Goal: Task Accomplishment & Management: Use online tool/utility

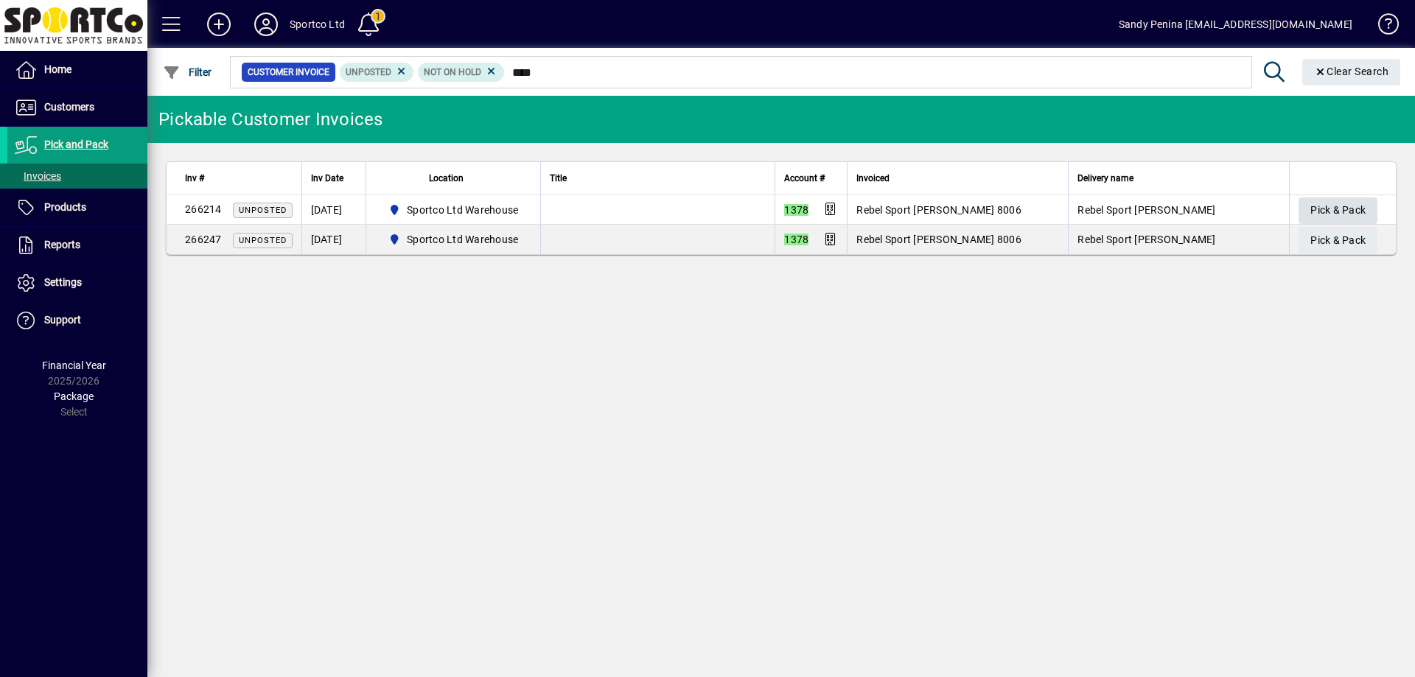
type input "****"
click at [1366, 209] on span "button" at bounding box center [1338, 210] width 79 height 35
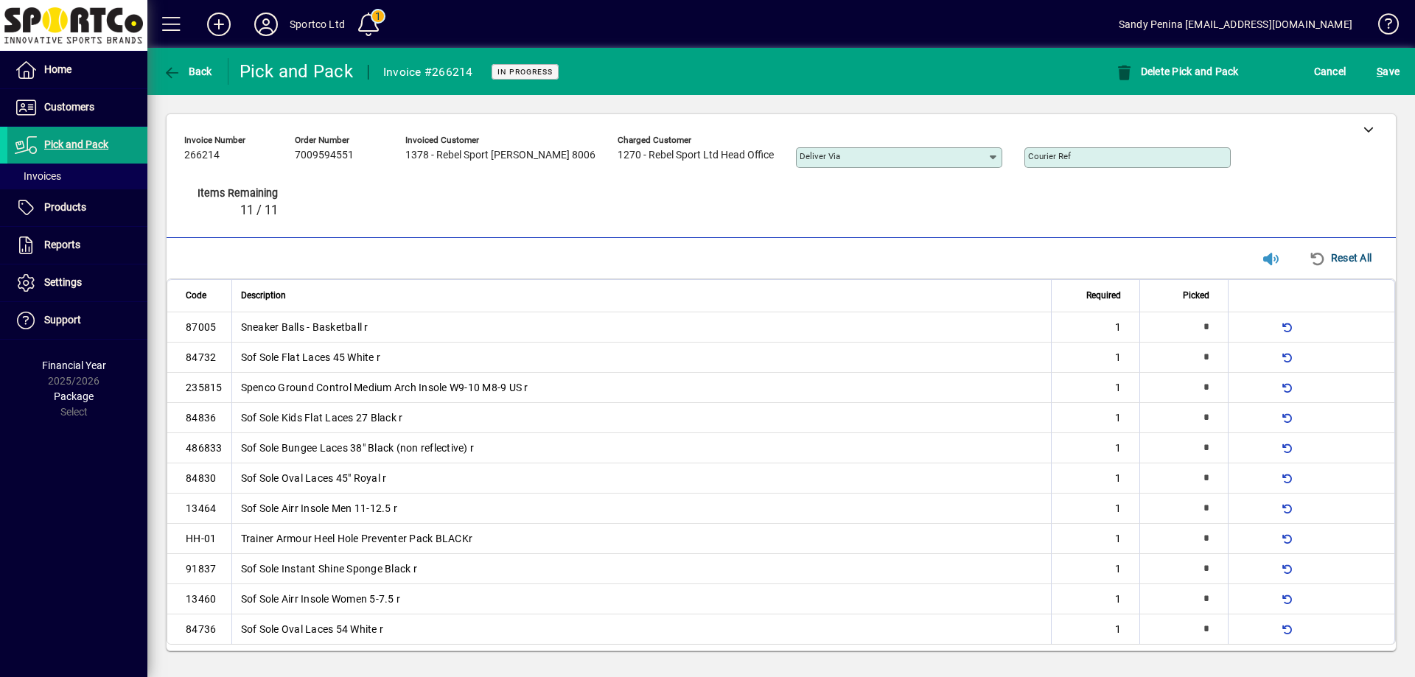
type input "*"
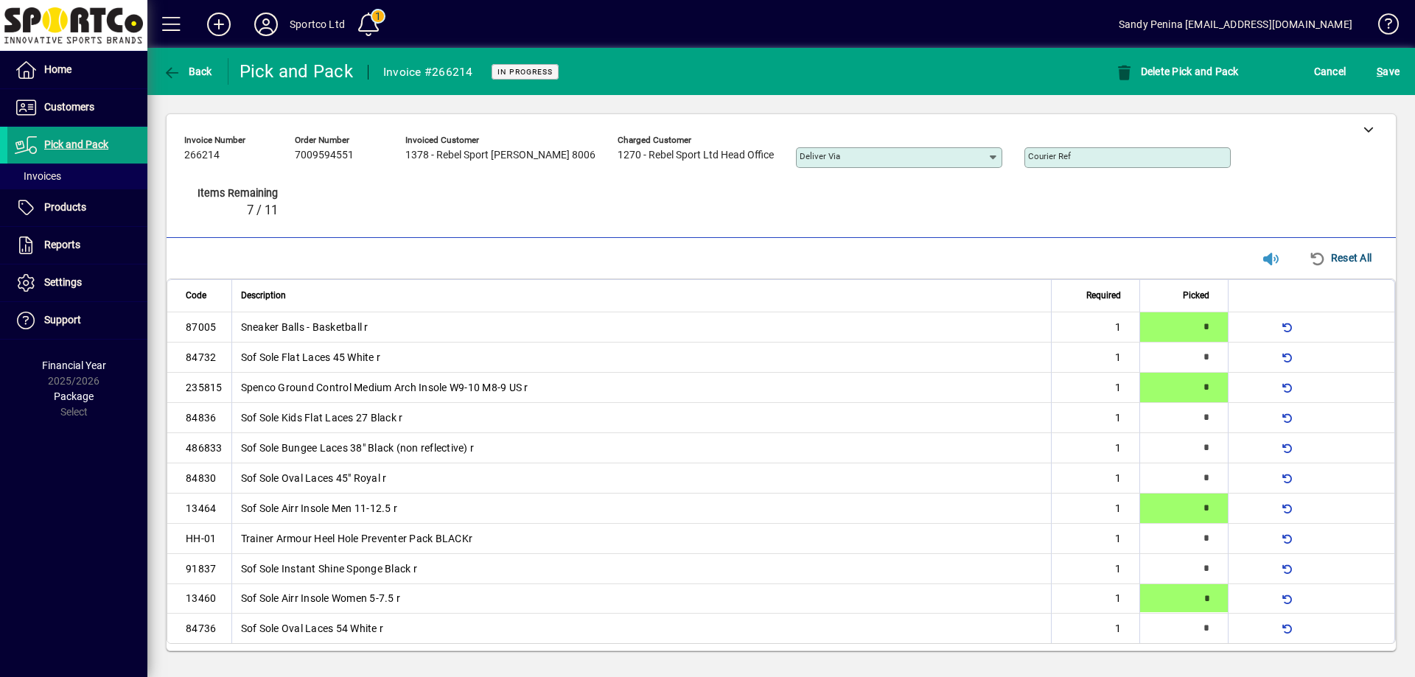
type input "*"
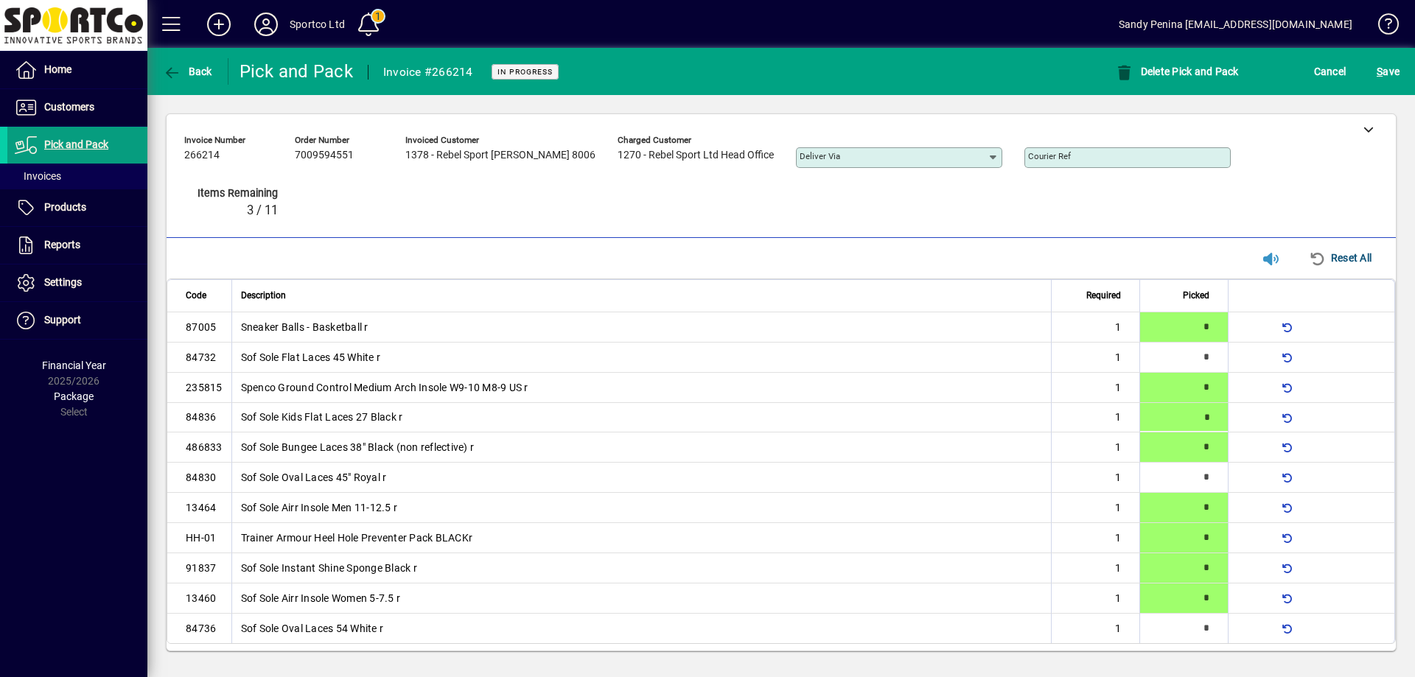
type input "*"
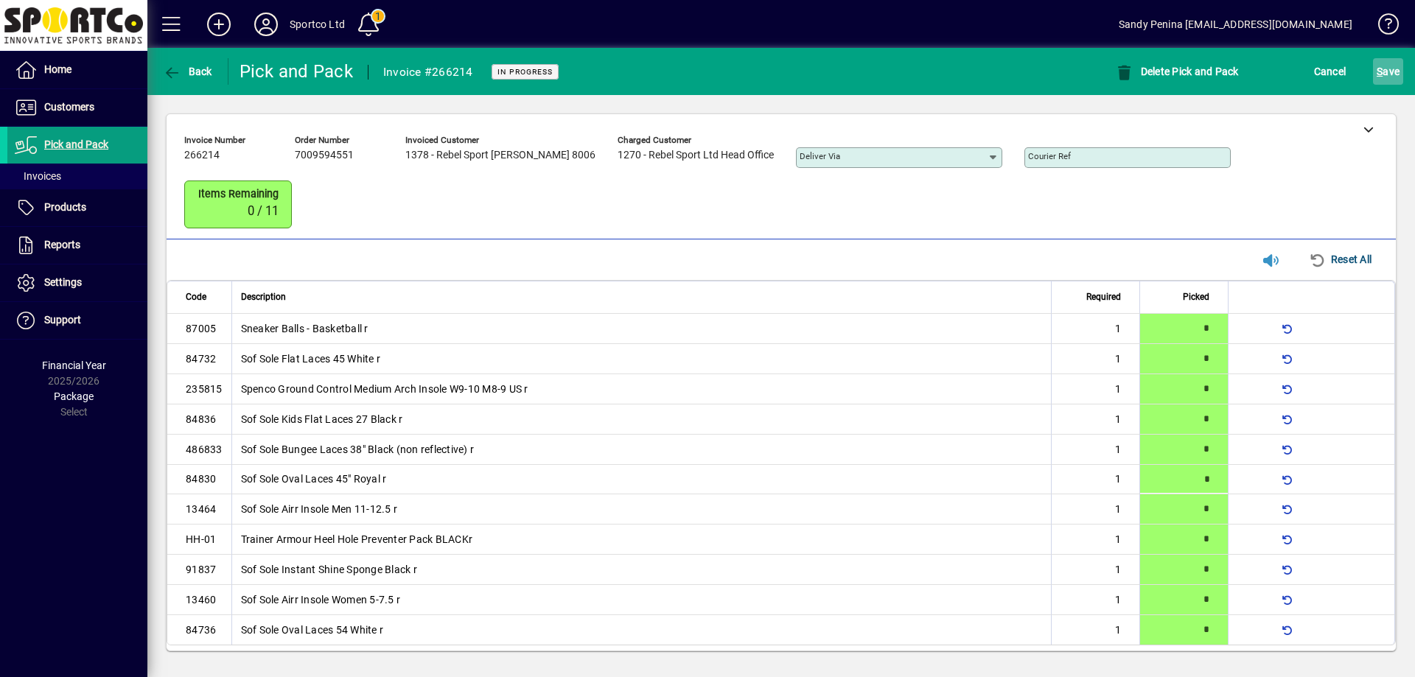
click at [1388, 87] on span "submit" at bounding box center [1388, 71] width 30 height 35
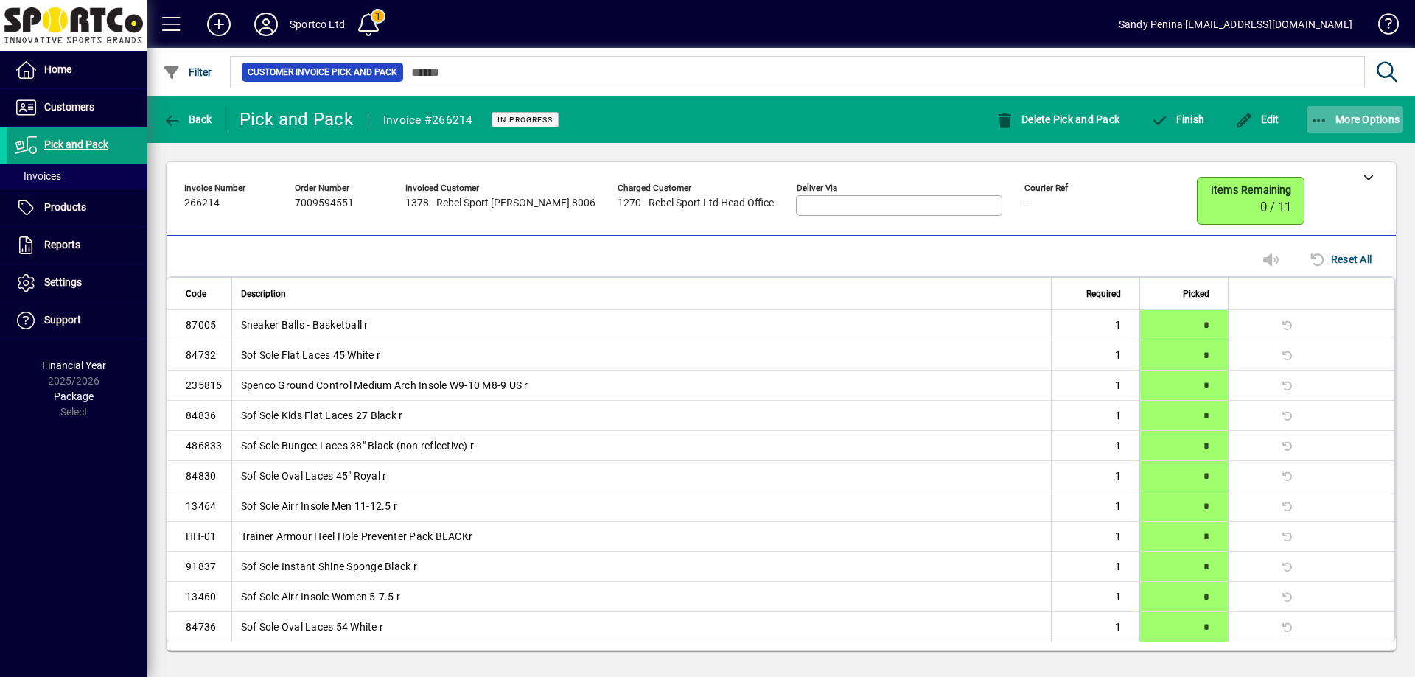
click at [1333, 117] on span "More Options" at bounding box center [1355, 119] width 90 height 12
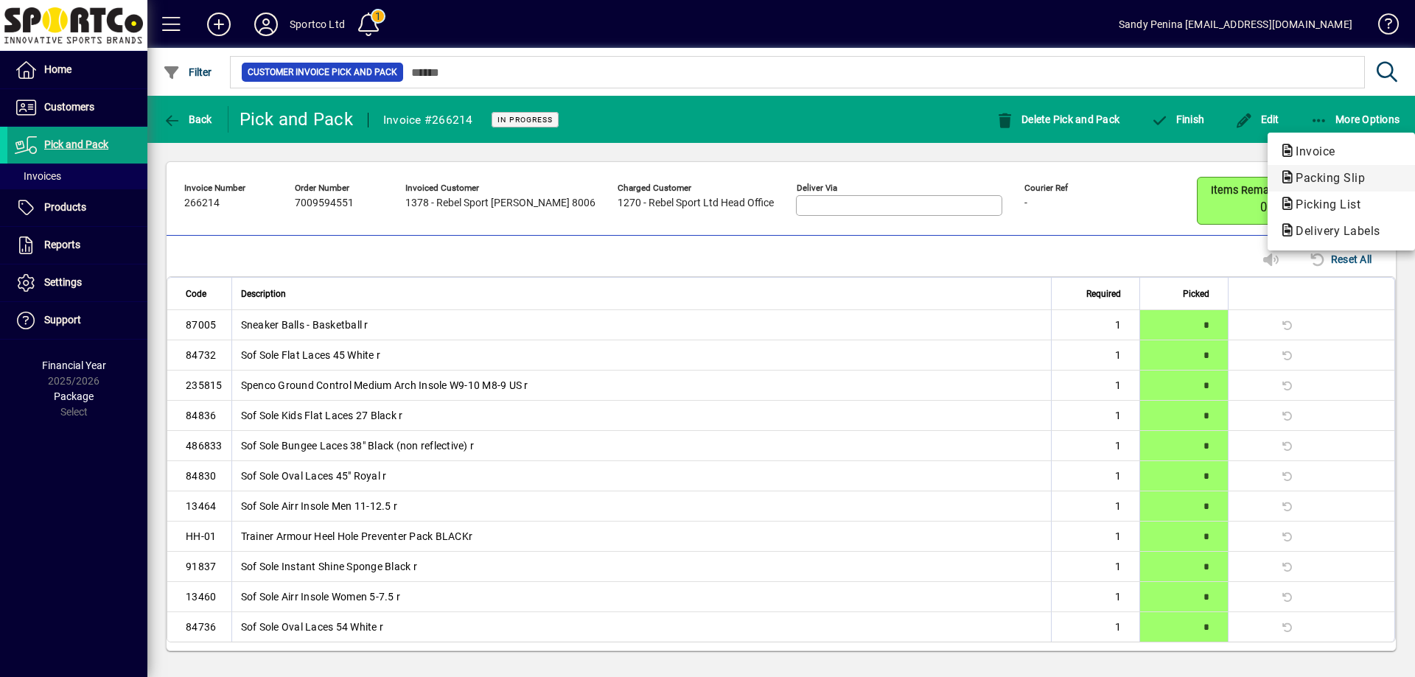
click at [1340, 187] on button "Packing Slip" at bounding box center [1341, 178] width 147 height 27
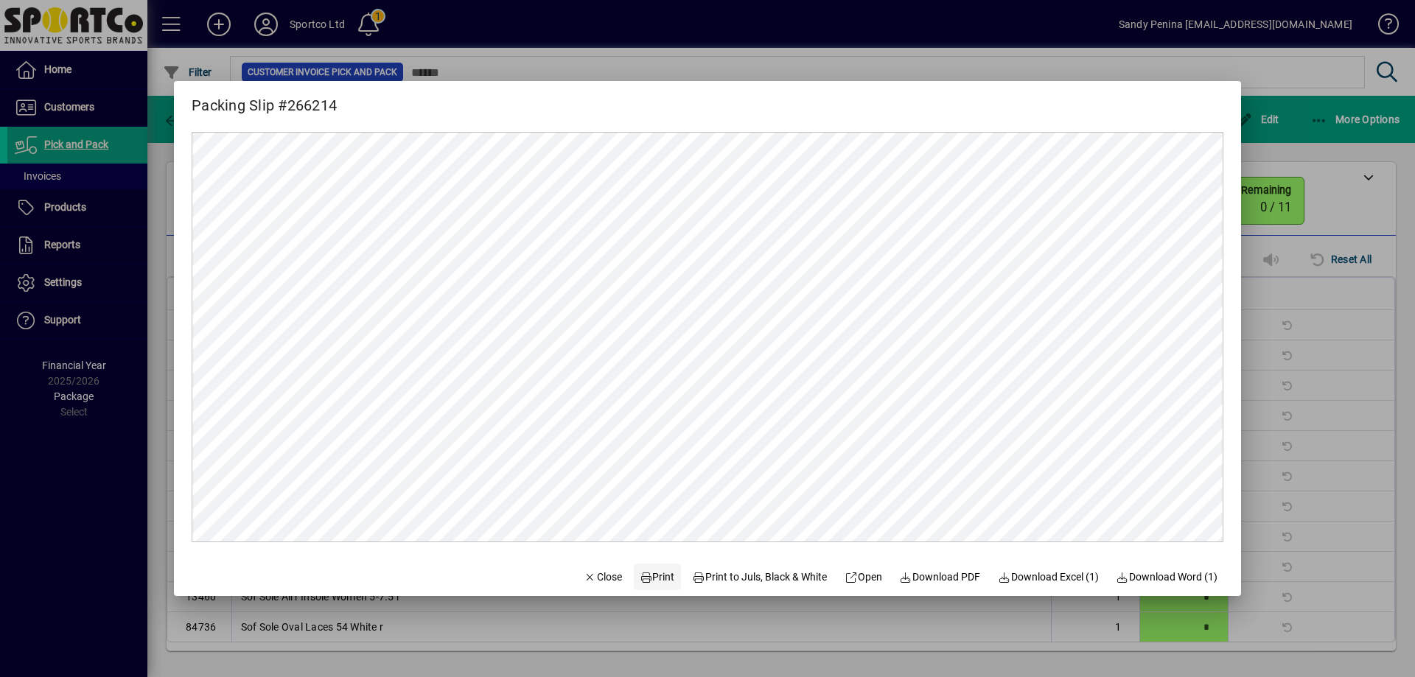
click at [646, 581] on span "Print" at bounding box center [657, 577] width 35 height 15
click at [603, 580] on span "Close" at bounding box center [603, 577] width 38 height 15
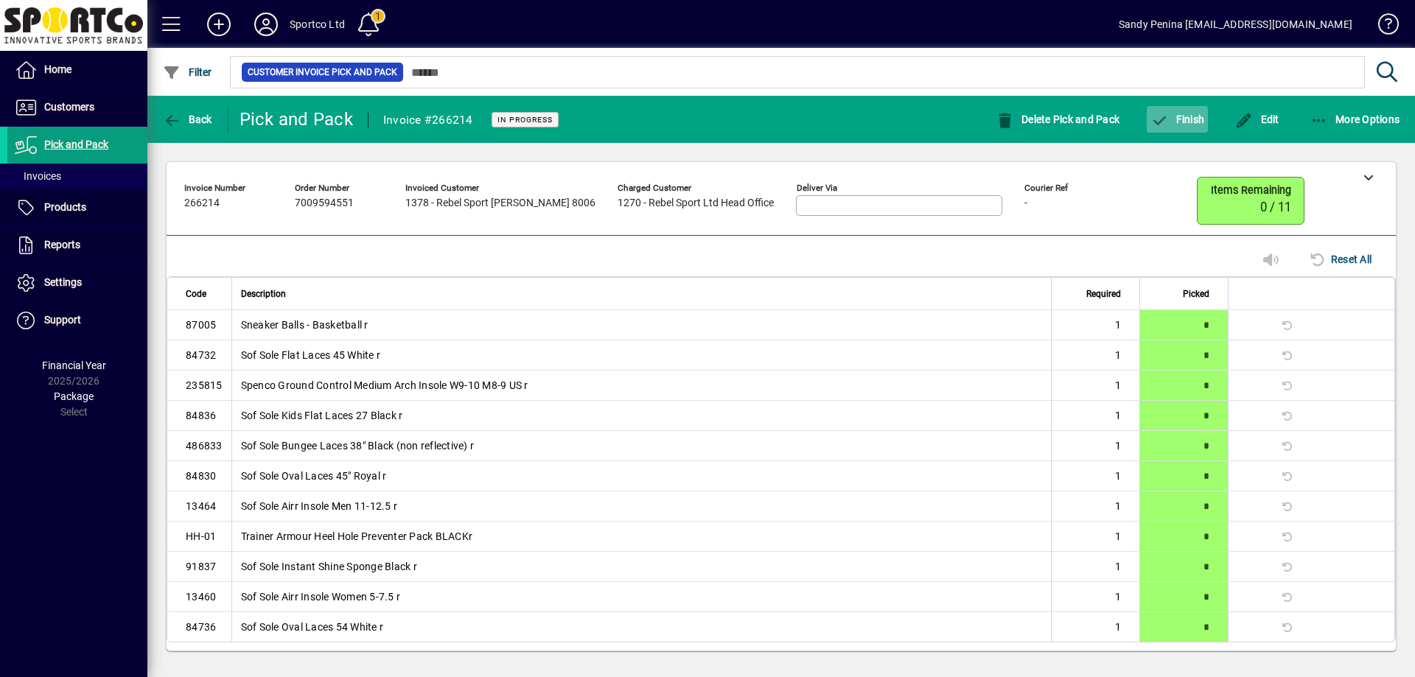
click at [1178, 125] on span "Finish" at bounding box center [1177, 119] width 54 height 12
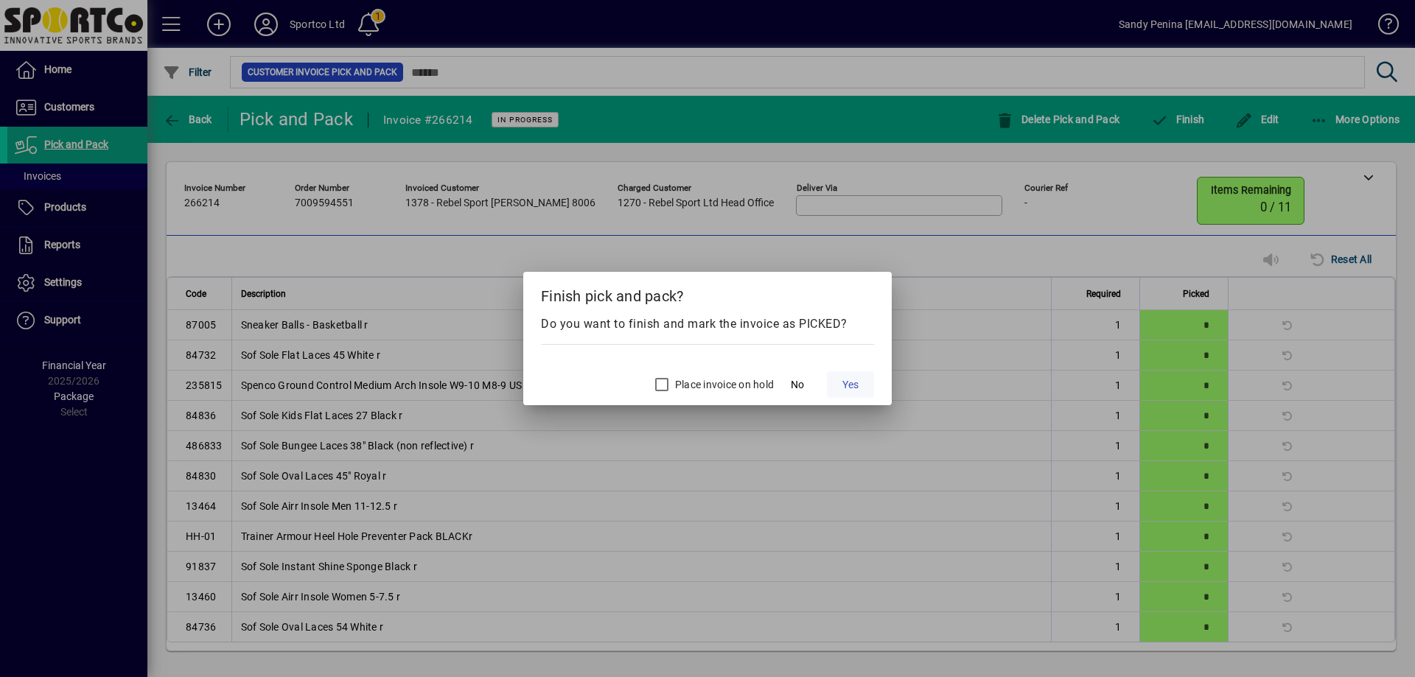
click at [848, 385] on span "Yes" at bounding box center [850, 384] width 16 height 15
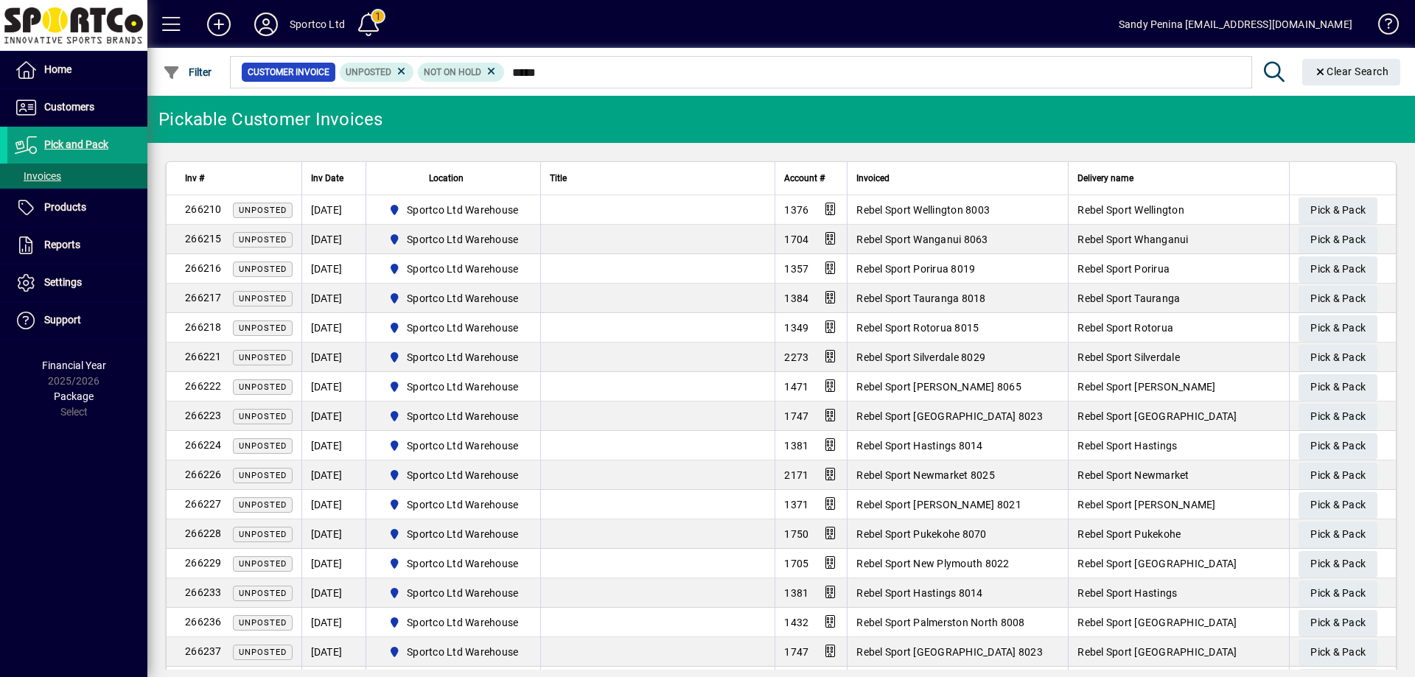
type input "******"
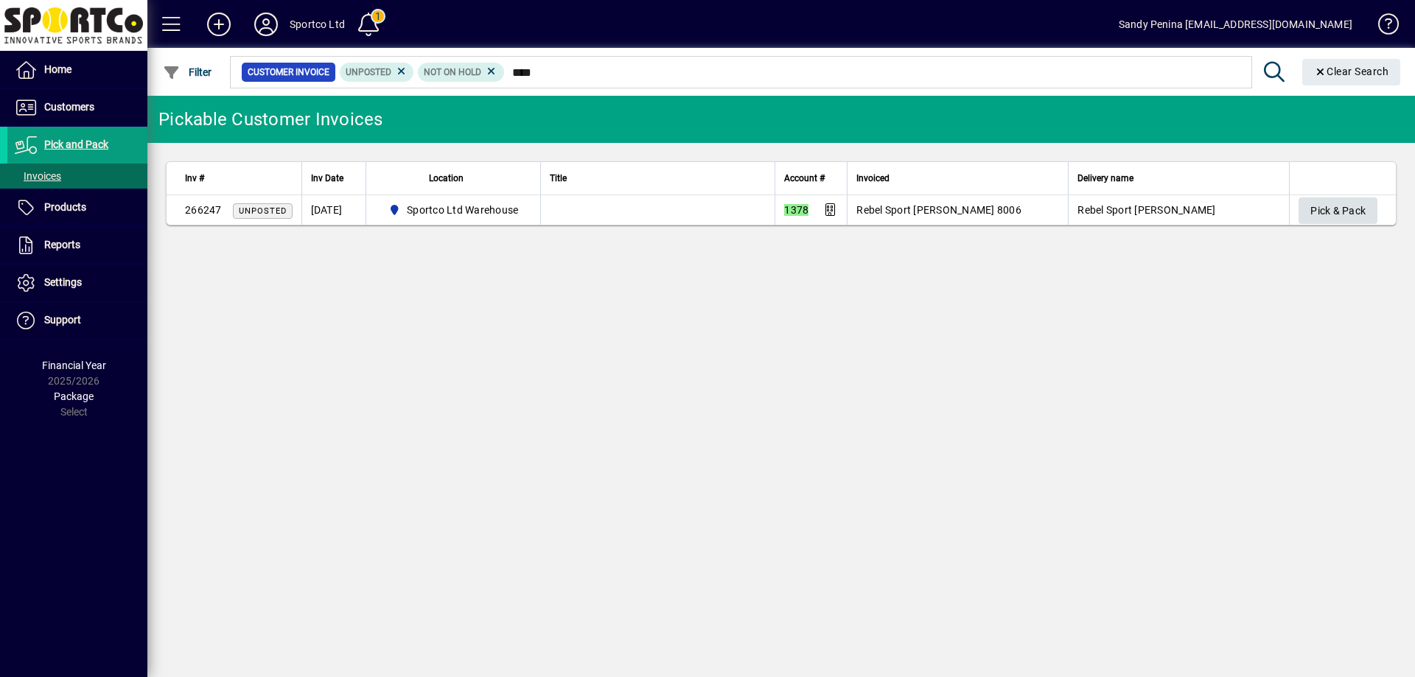
type input "****"
click at [1342, 209] on span "Pick & Pack" at bounding box center [1337, 211] width 55 height 24
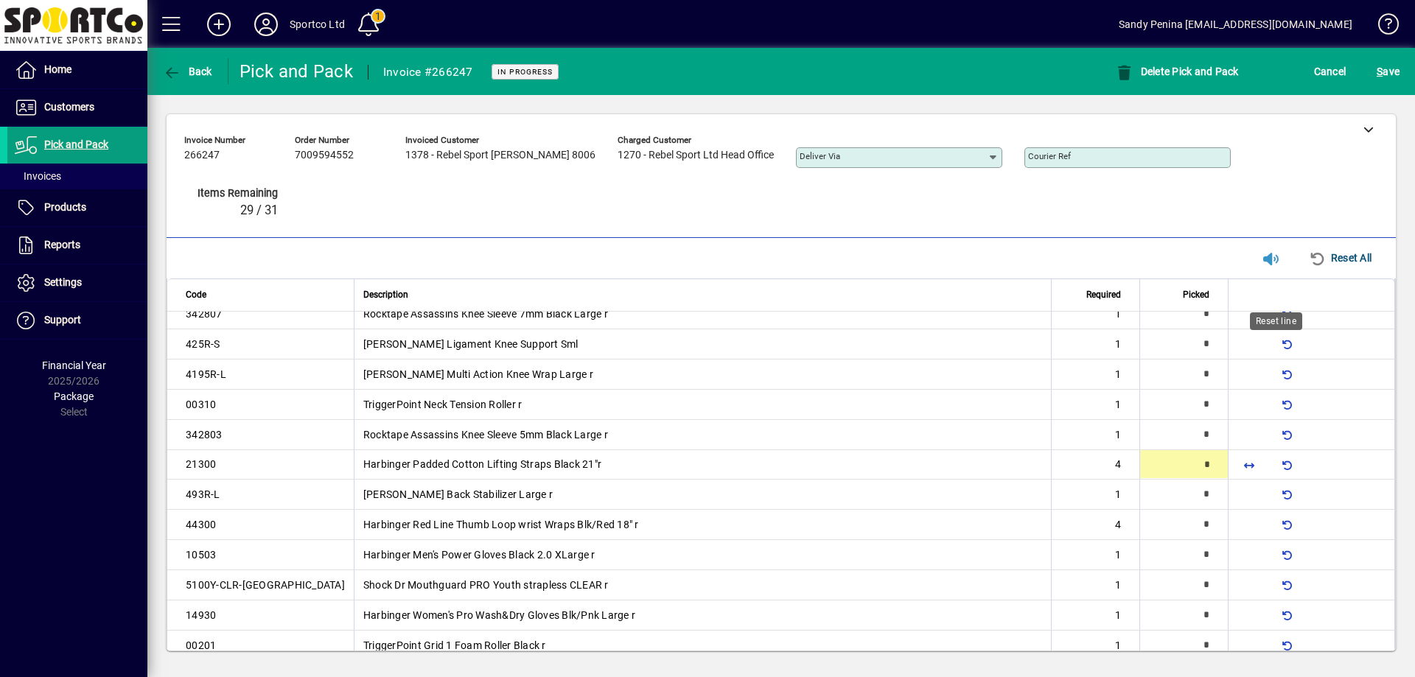
scroll to position [166, 0]
type input "*"
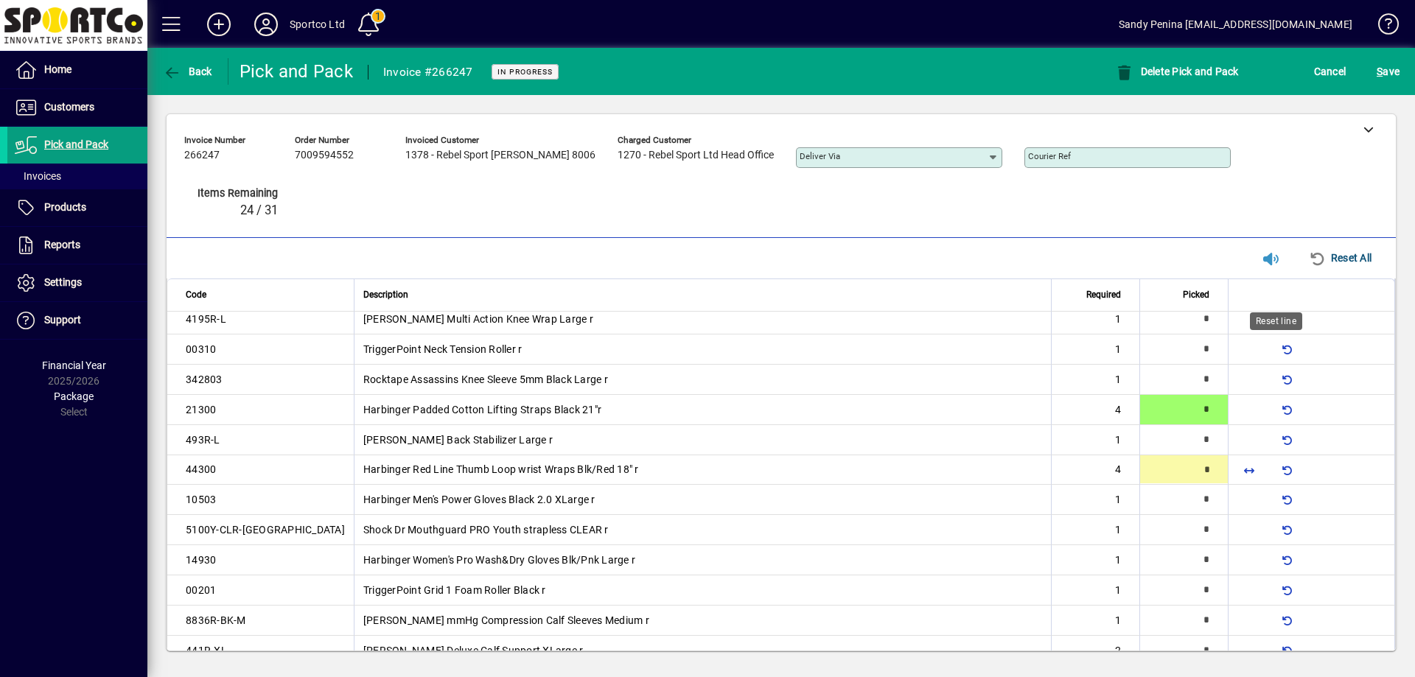
scroll to position [226, 0]
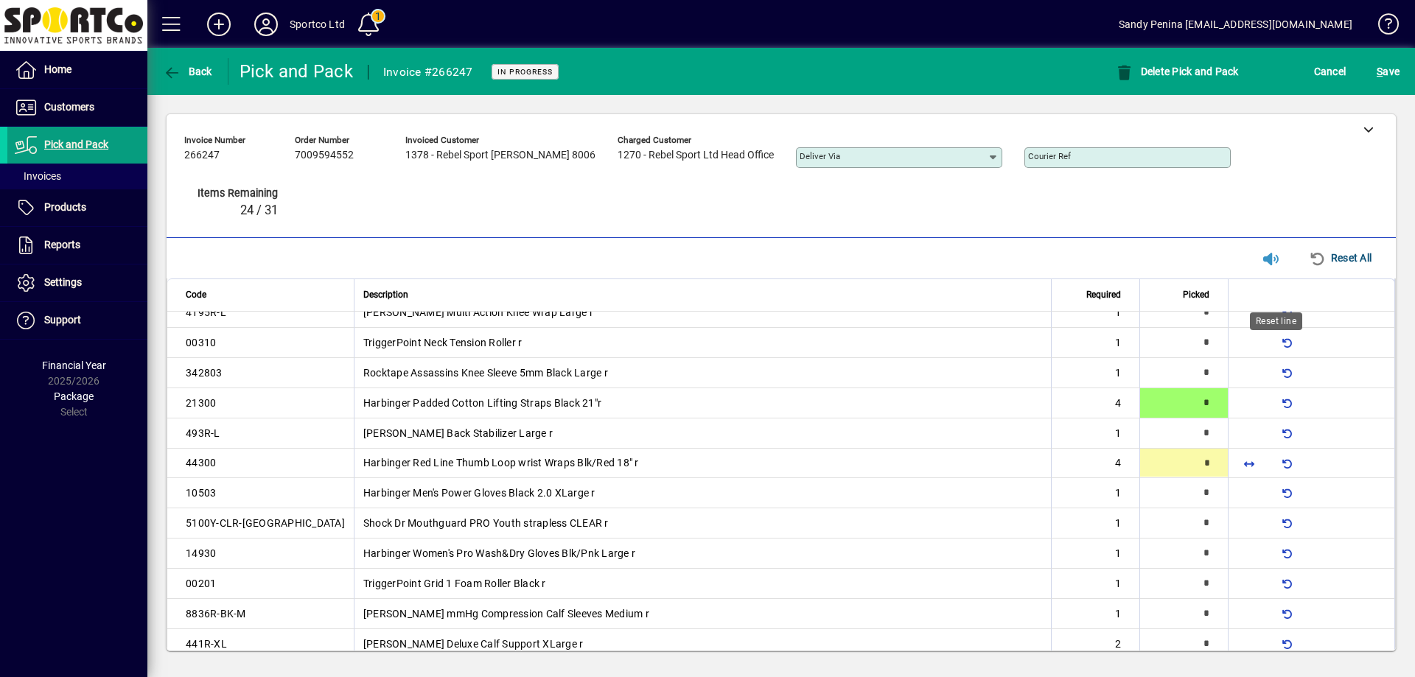
type input "*"
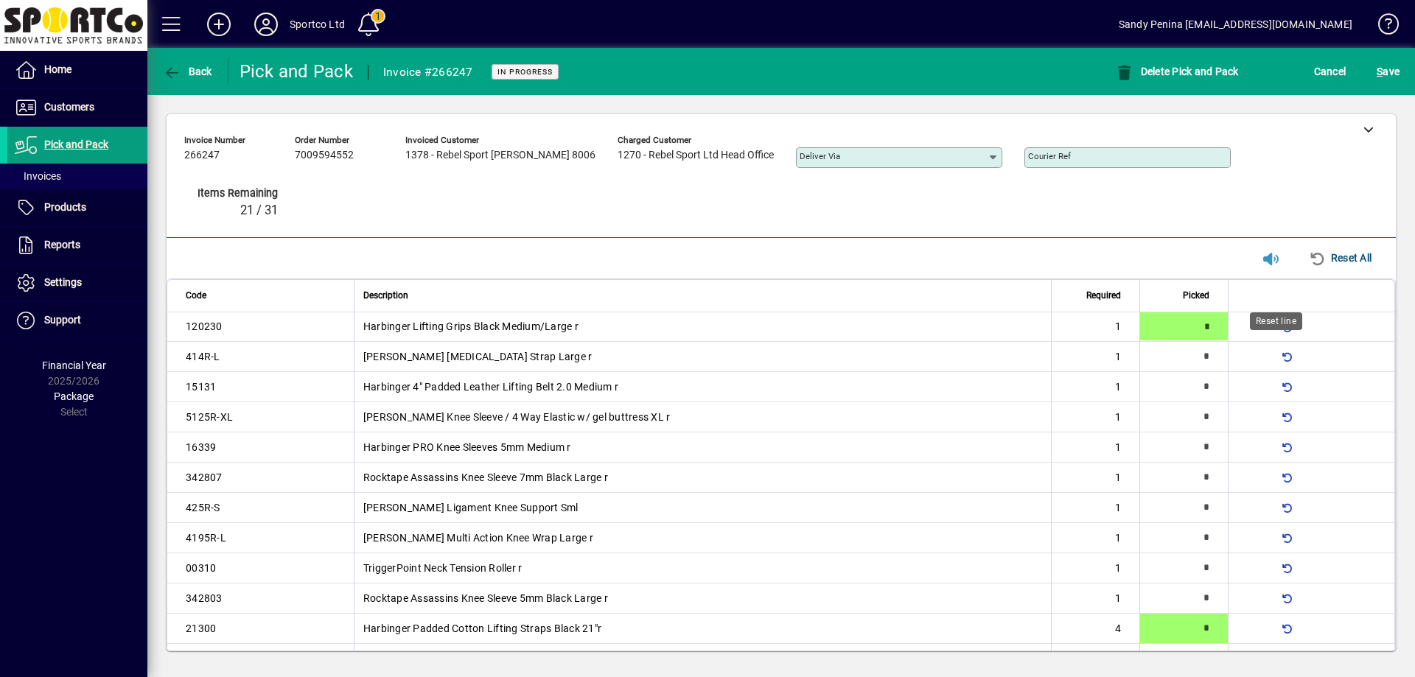
type input "*"
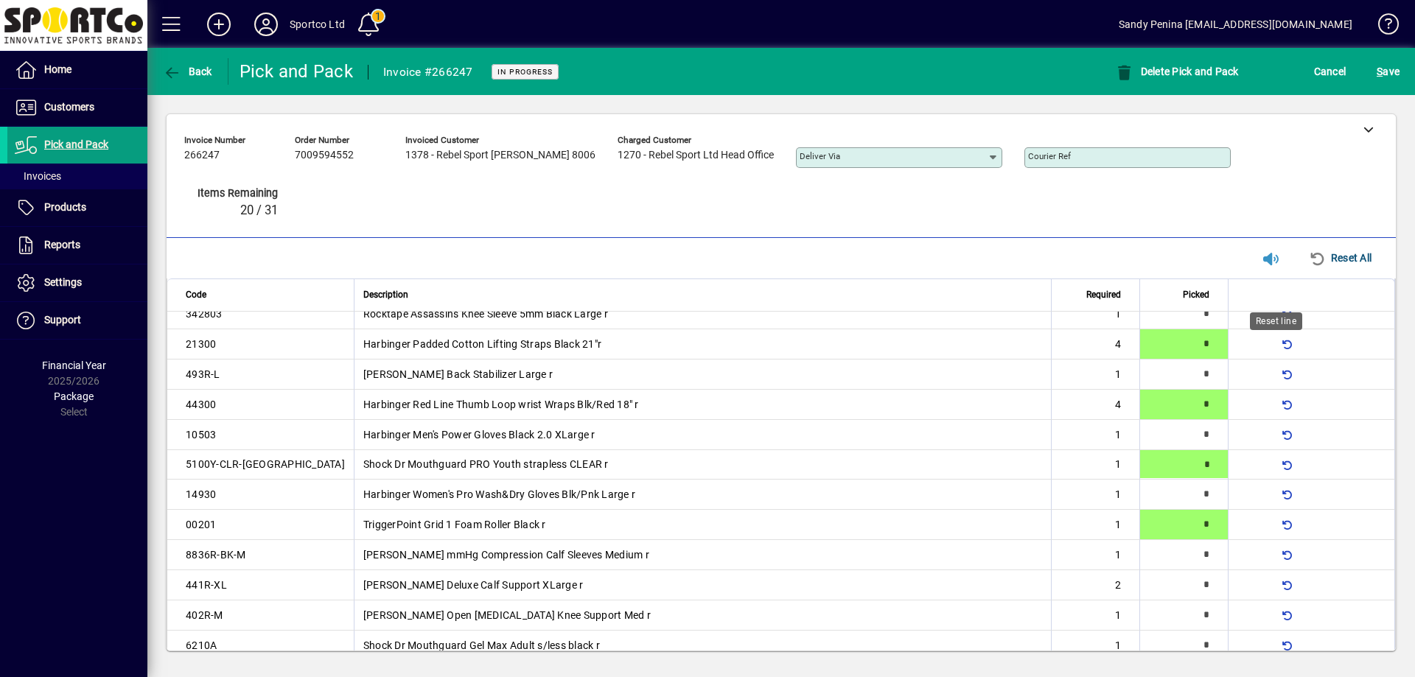
type input "*"
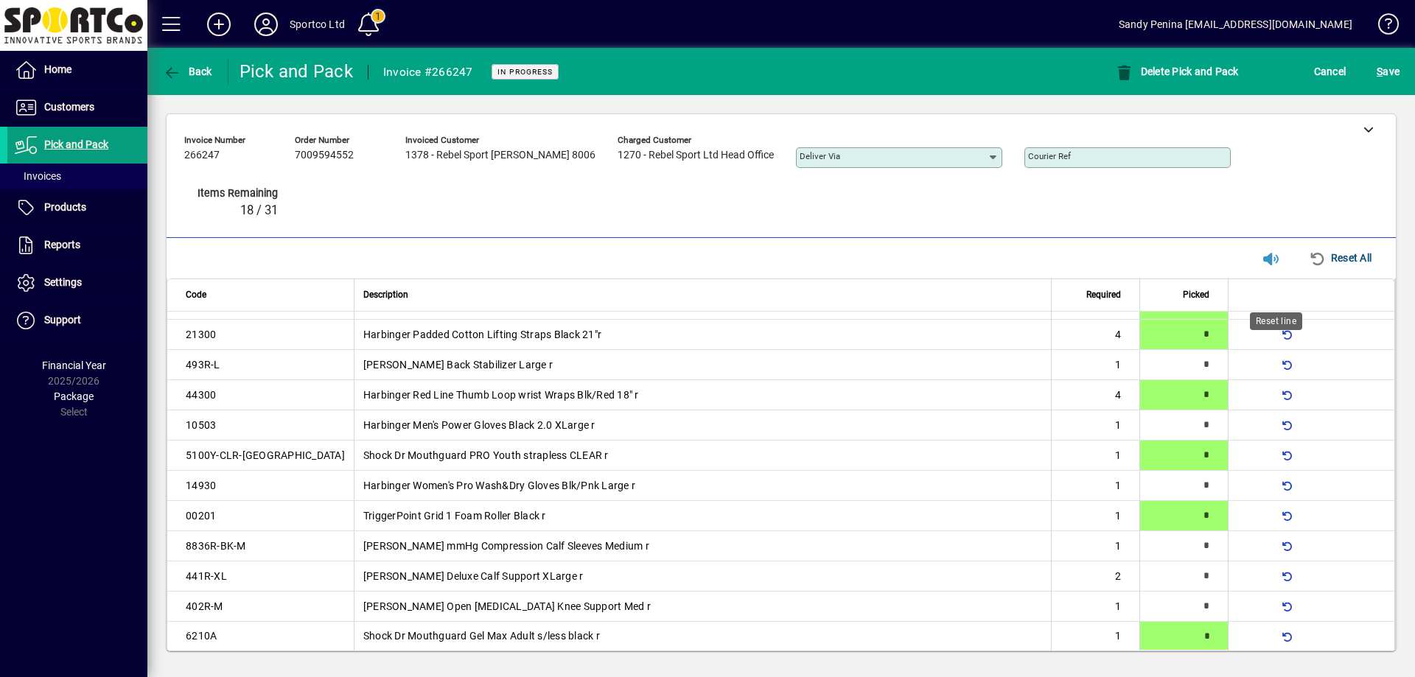
type input "*"
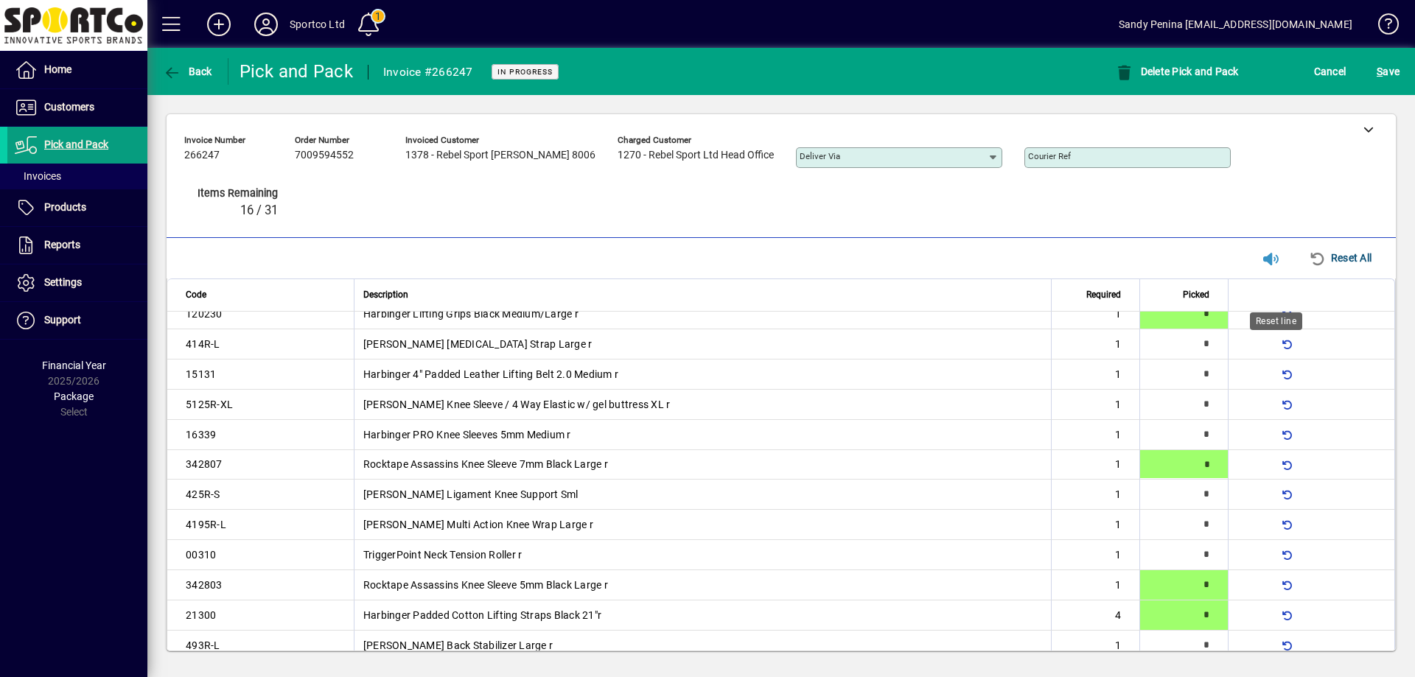
type input "*"
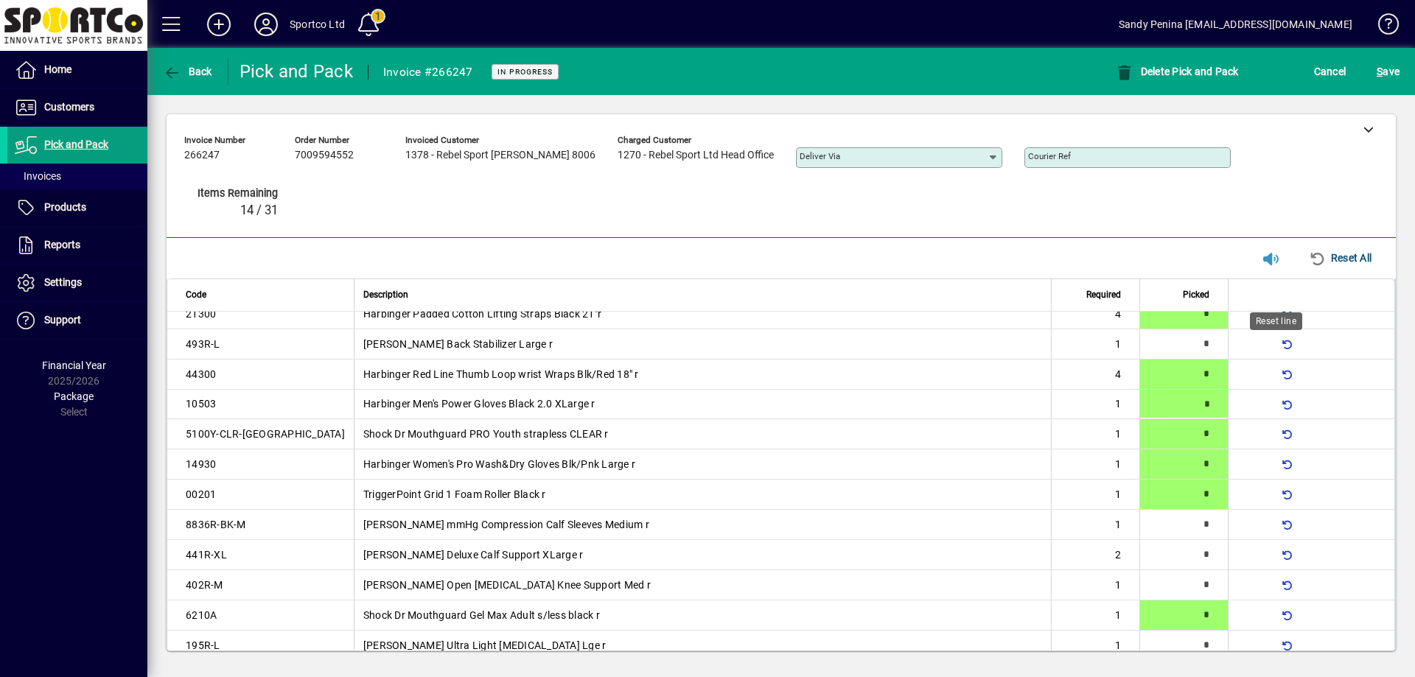
type input "*"
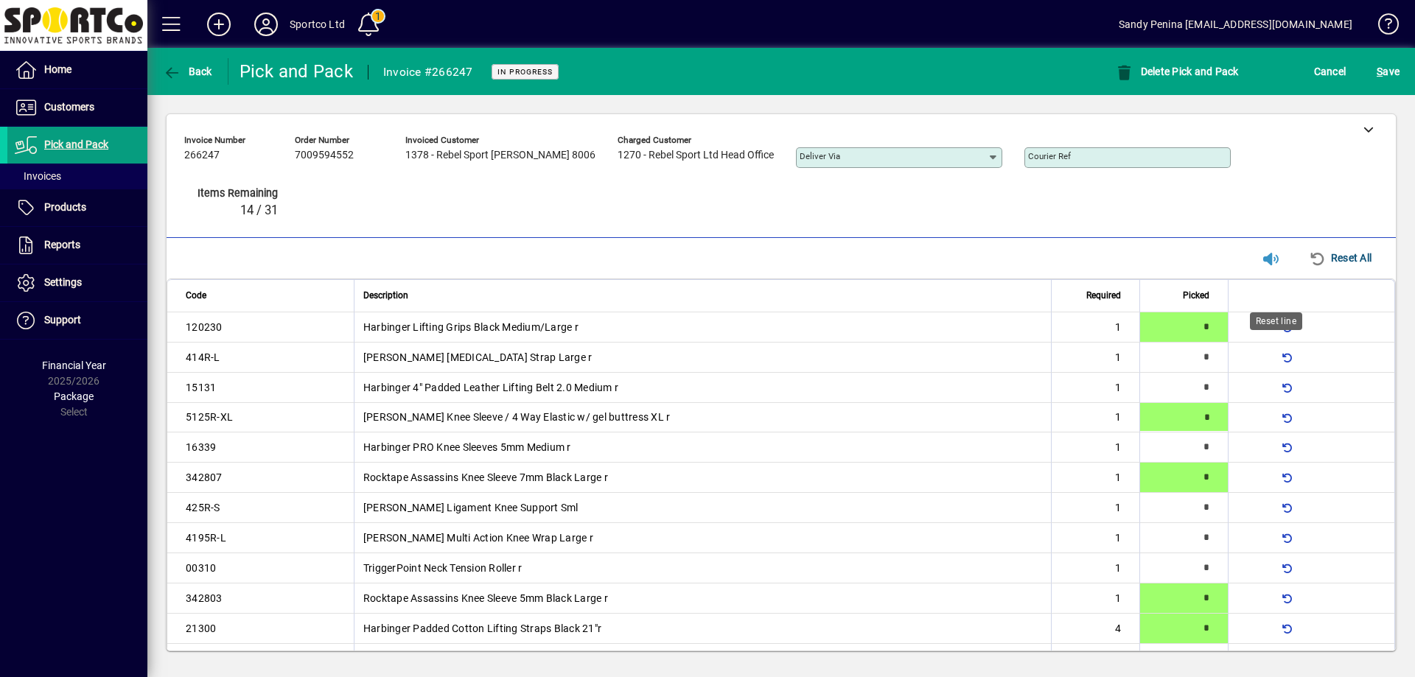
type input "*"
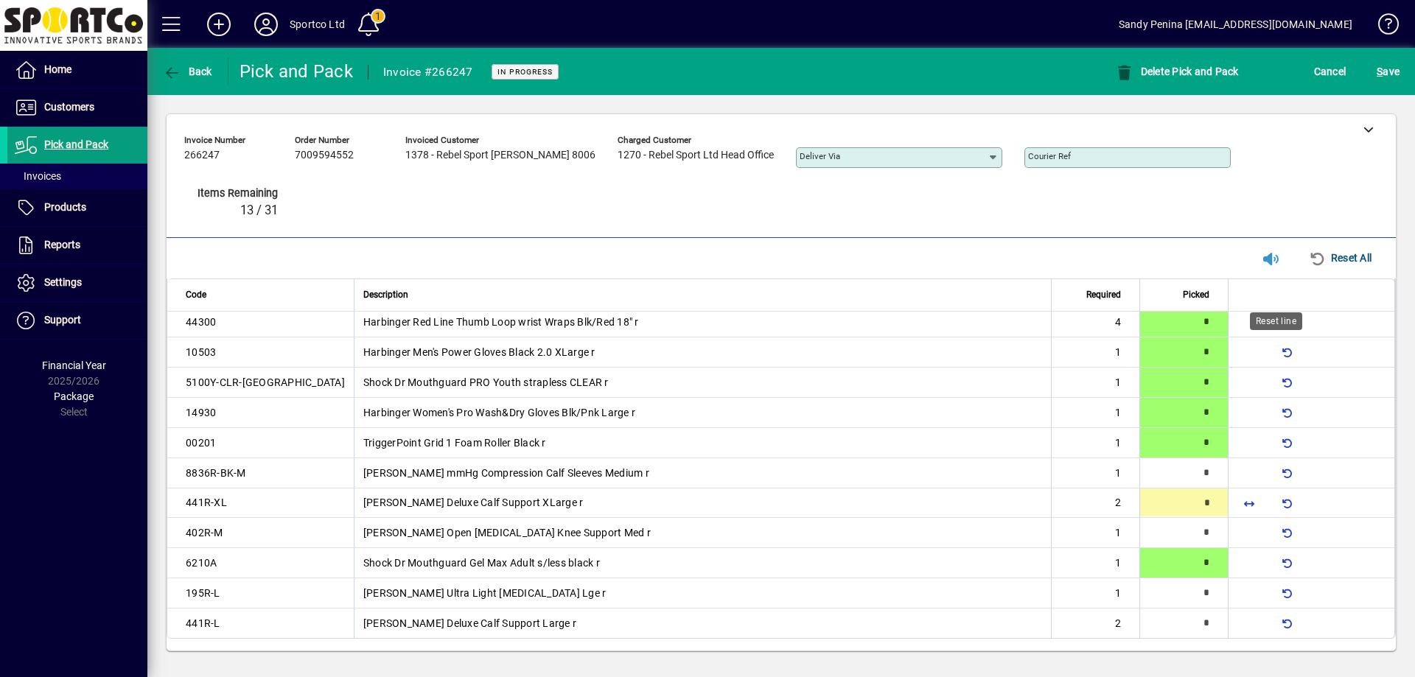
type input "*"
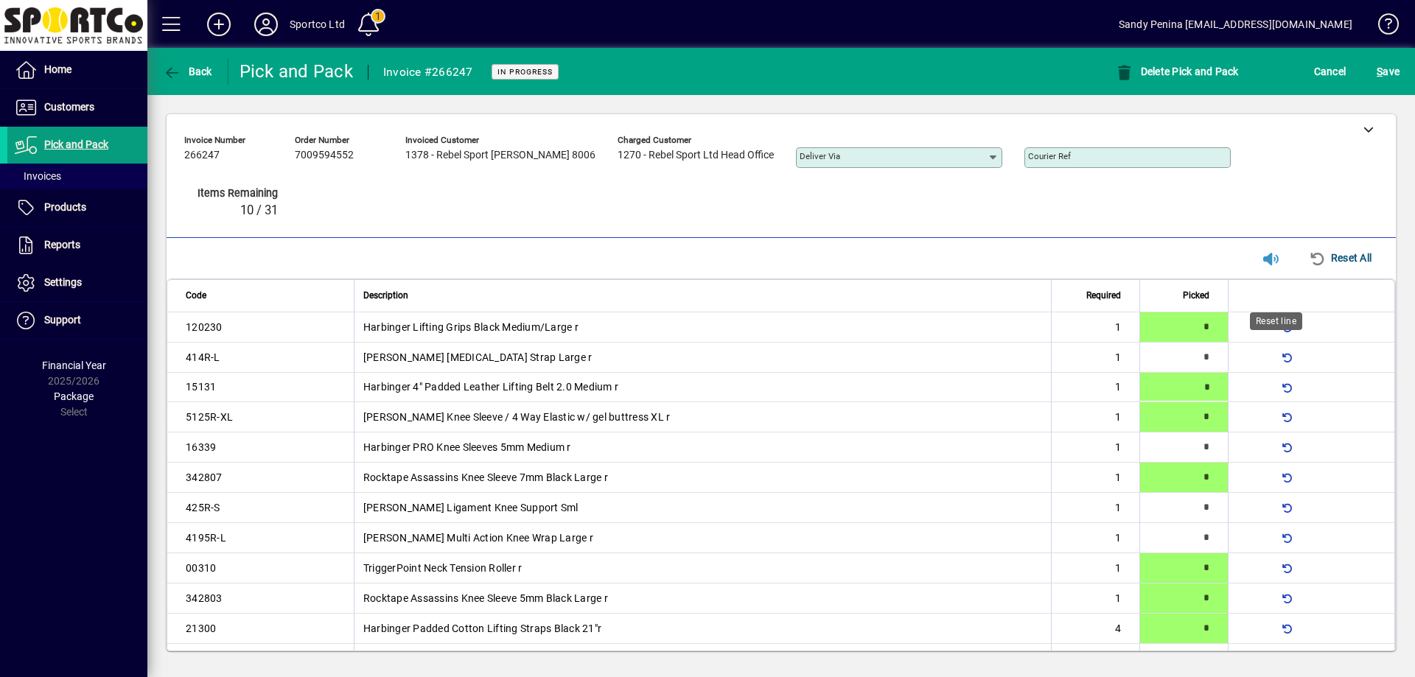
type input "*"
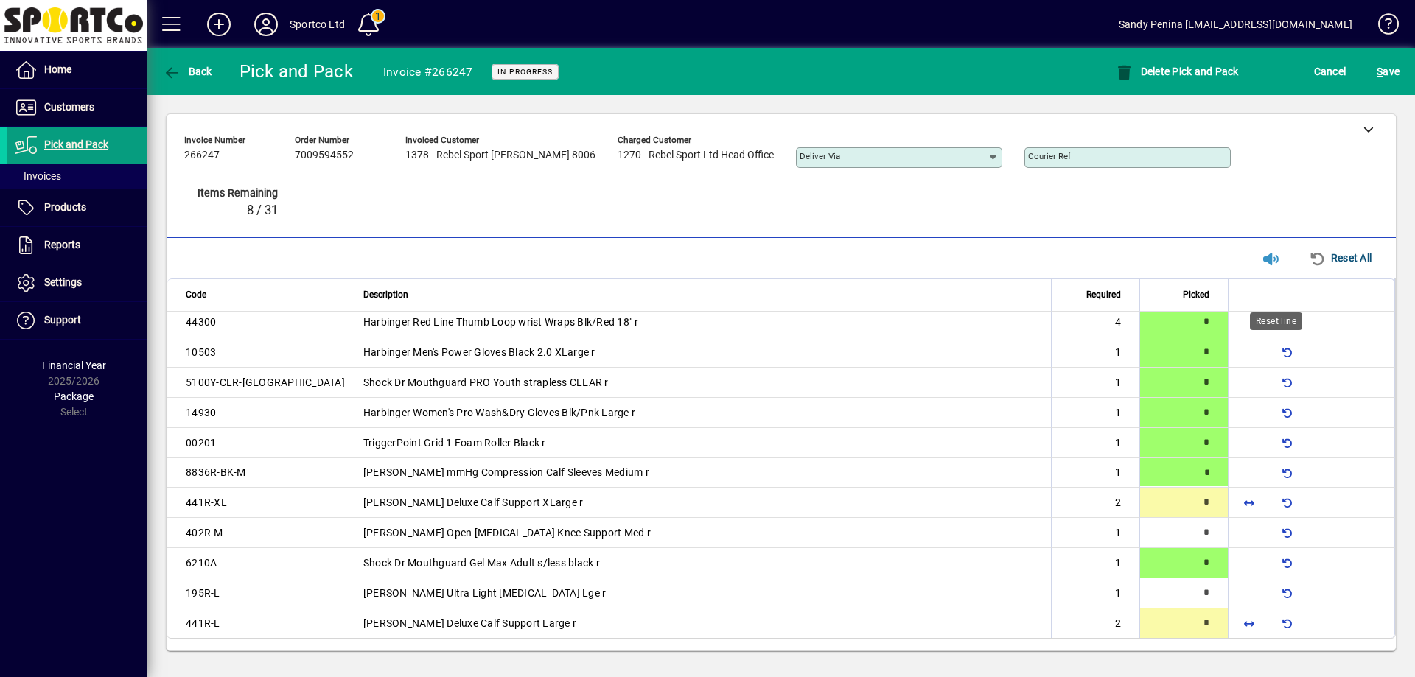
type input "*"
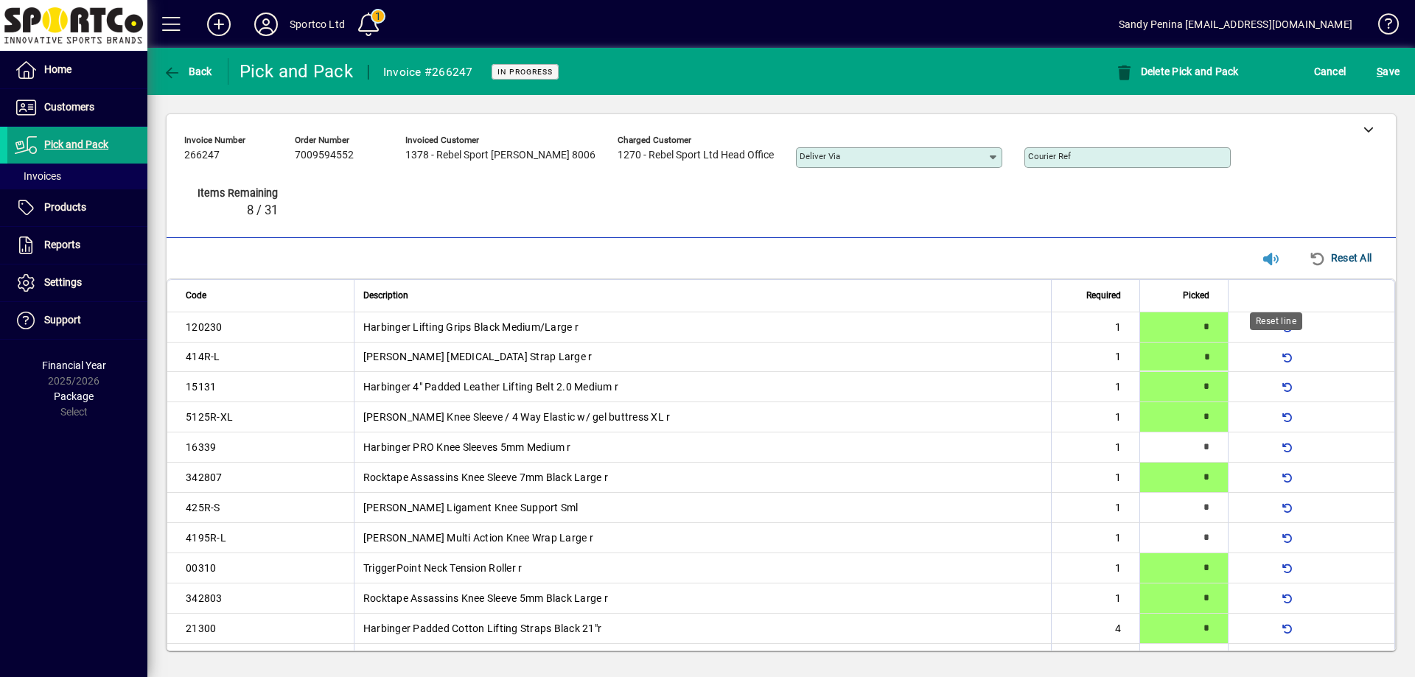
type input "*"
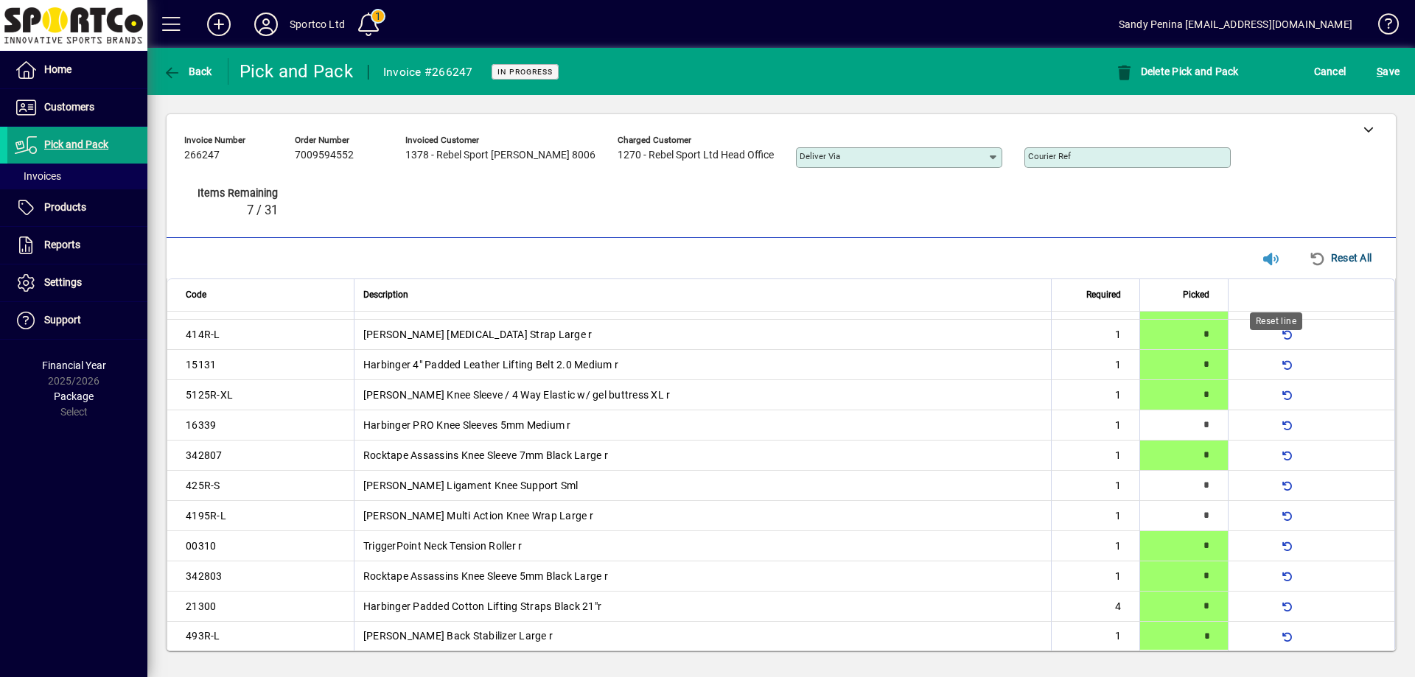
type input "*"
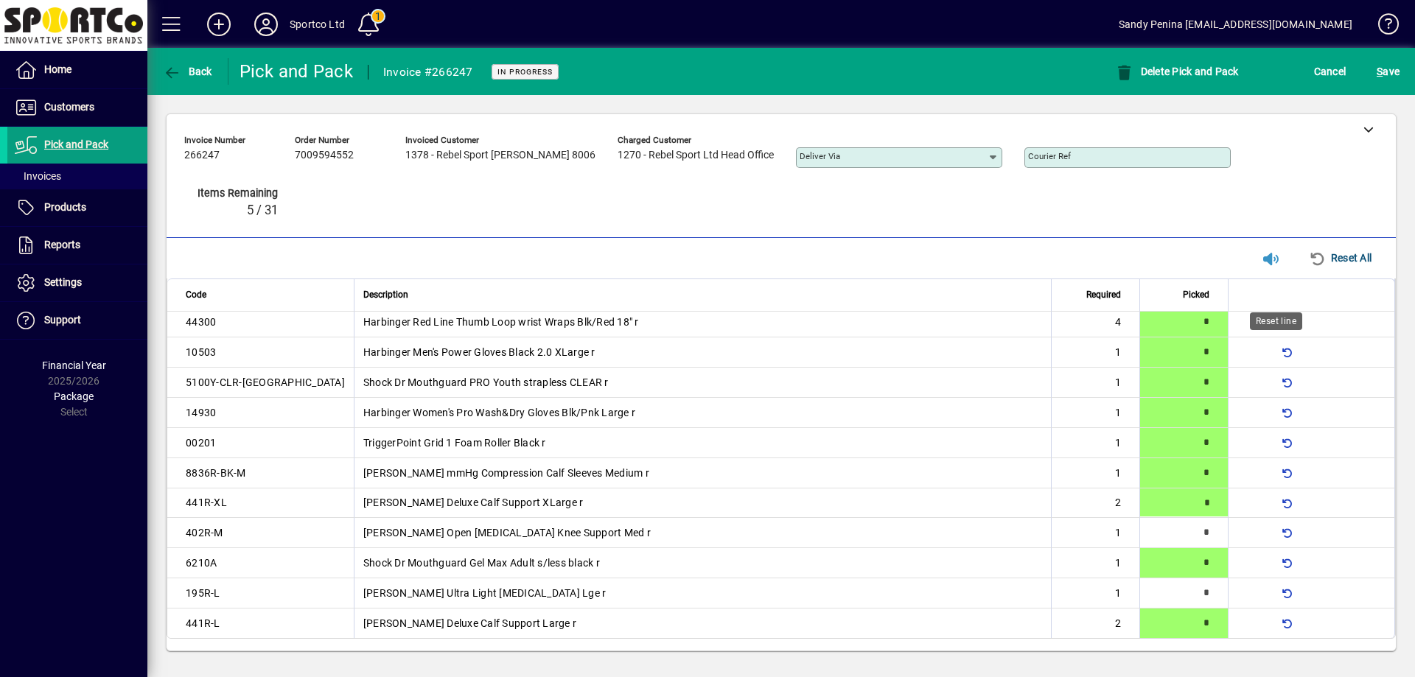
type input "*"
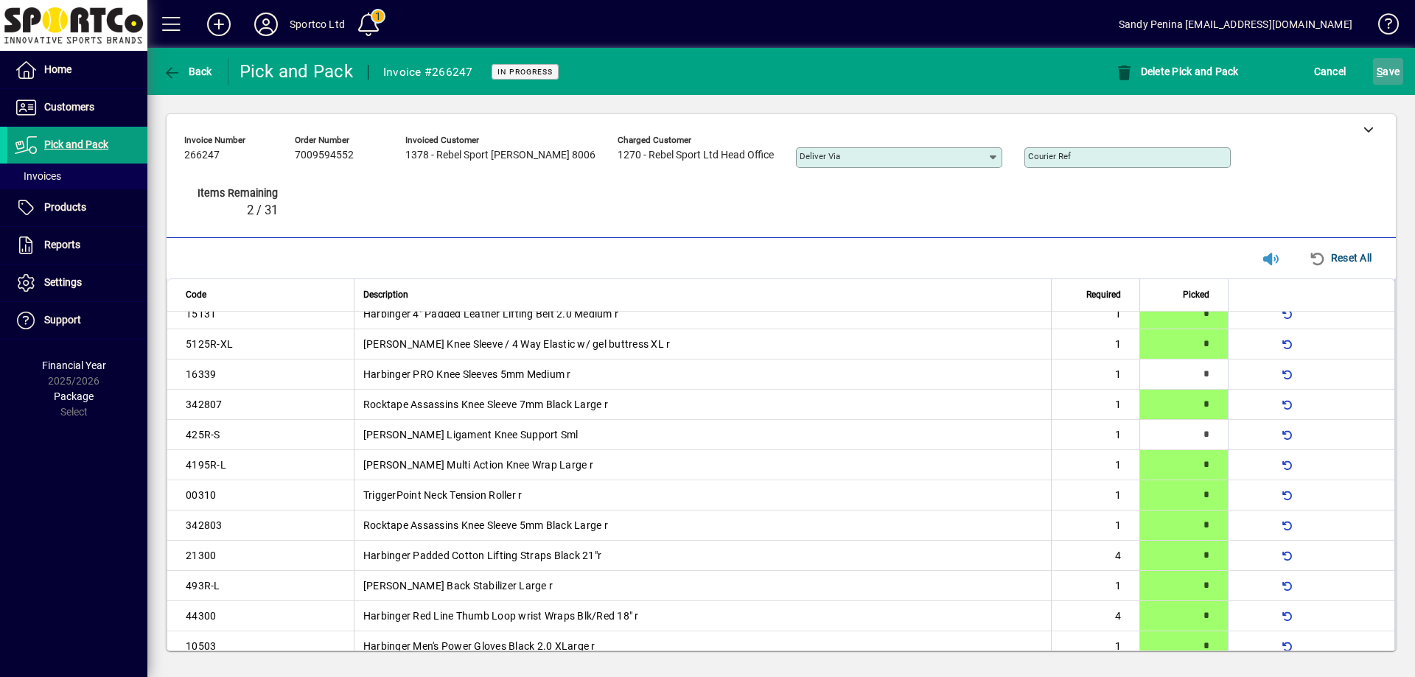
click at [1375, 76] on span "submit" at bounding box center [1388, 71] width 30 height 35
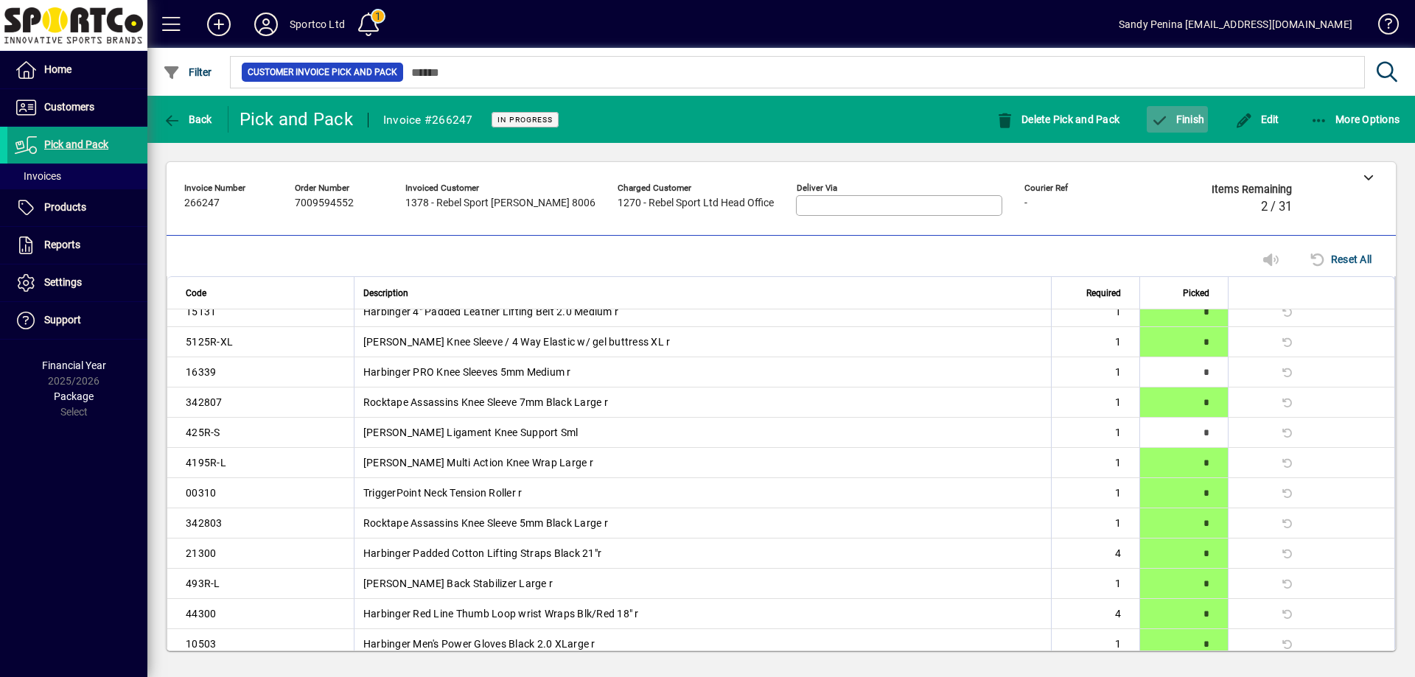
click at [1194, 109] on span "button" at bounding box center [1177, 119] width 61 height 35
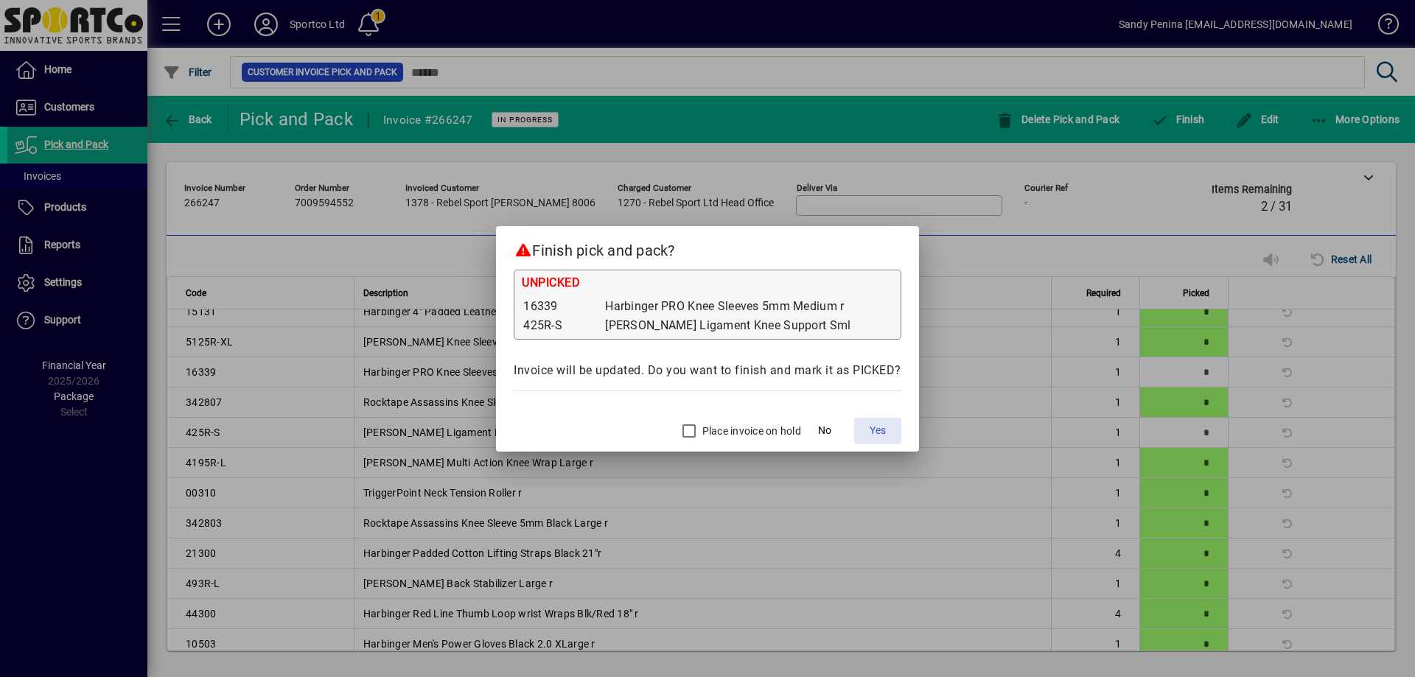
click at [883, 429] on span "Yes" at bounding box center [878, 430] width 16 height 15
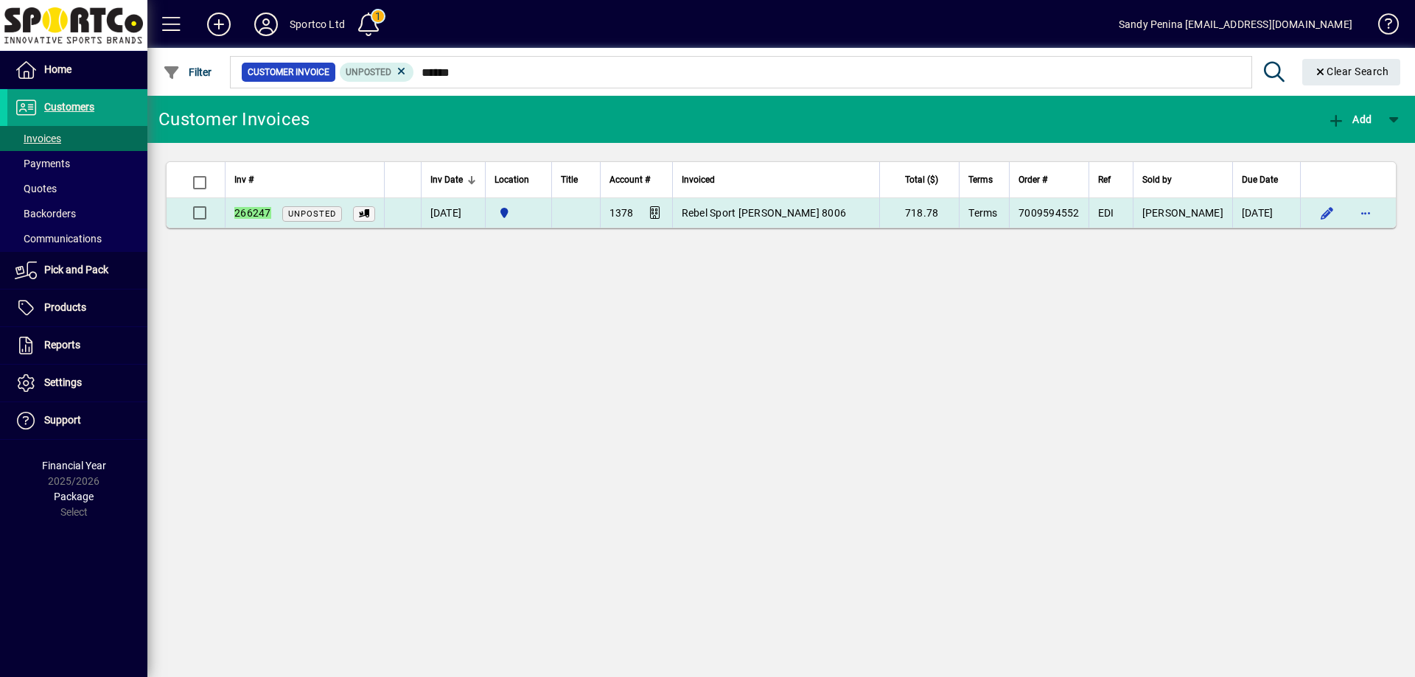
type input "******"
click at [1390, 209] on td at bounding box center [1348, 212] width 96 height 29
drag, startPoint x: 1376, startPoint y: 218, endPoint x: 1369, endPoint y: 220, distance: 7.7
click at [1373, 217] on span "button" at bounding box center [1365, 212] width 35 height 35
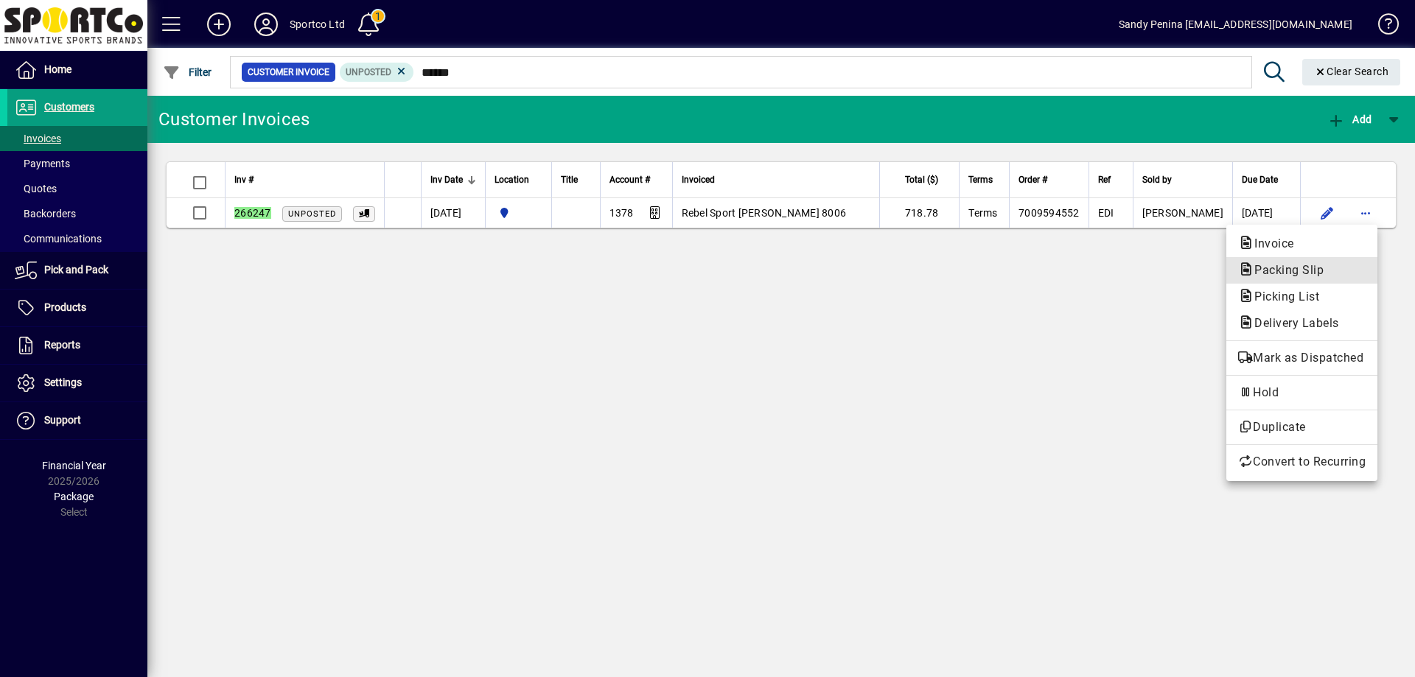
click at [1308, 269] on span "Packing Slip" at bounding box center [1284, 270] width 93 height 14
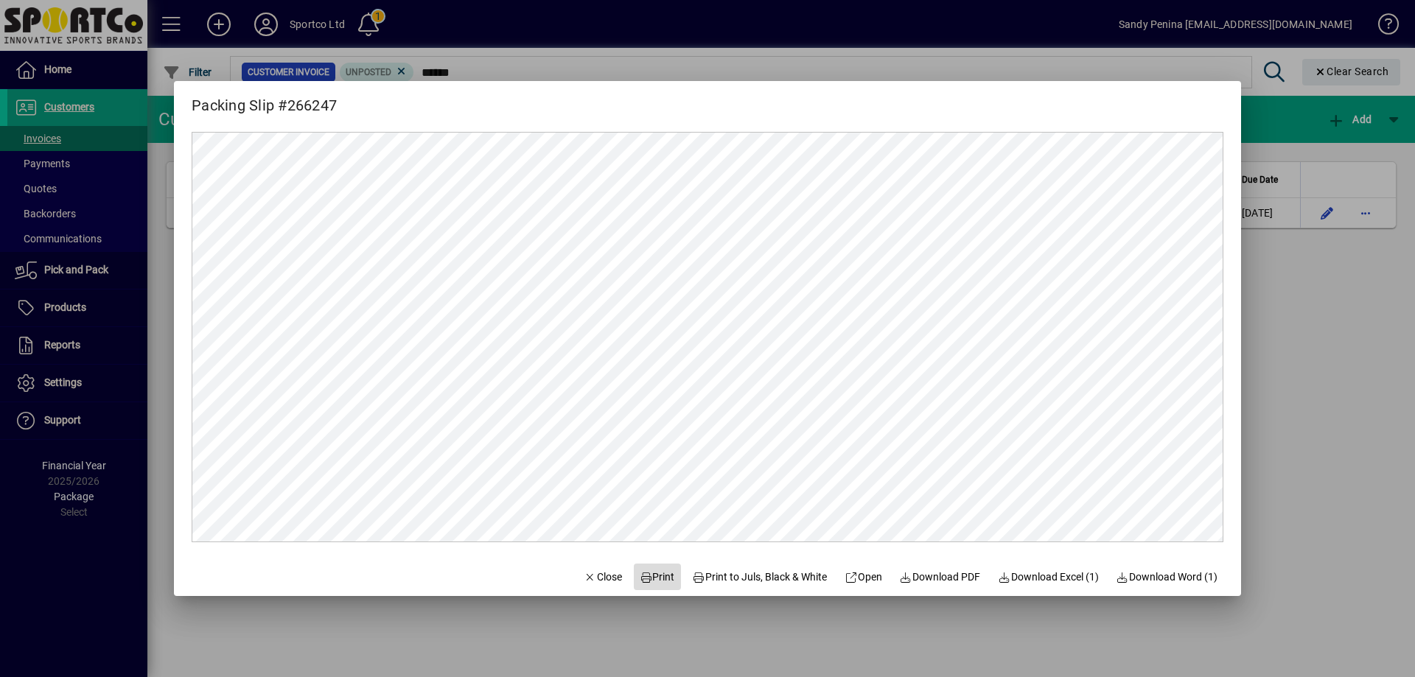
click at [654, 575] on span "Print" at bounding box center [657, 577] width 35 height 15
drag, startPoint x: 593, startPoint y: 581, endPoint x: 597, endPoint y: 575, distance: 8.0
click at [594, 578] on span "Close" at bounding box center [603, 577] width 38 height 15
